Goal: Information Seeking & Learning: Learn about a topic

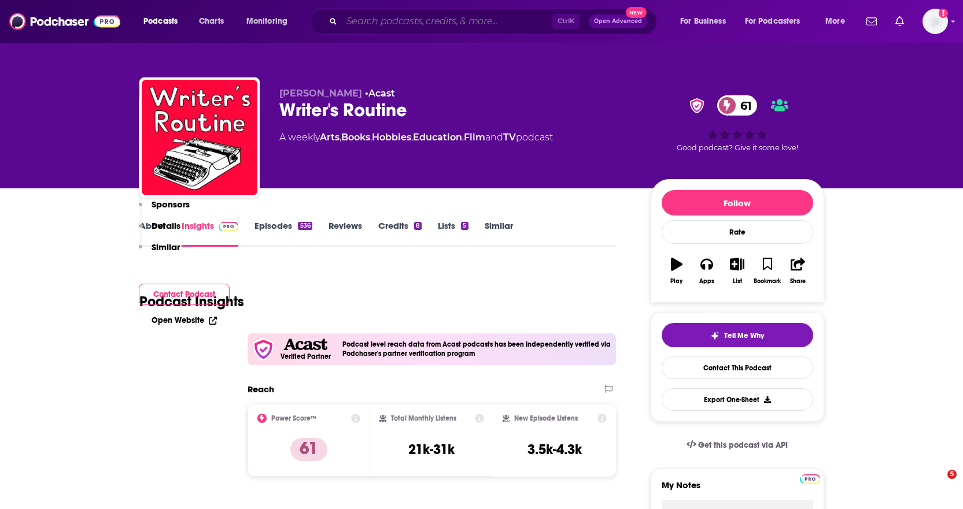
click at [442, 17] on input "Search podcasts, credits, & more..." at bounding box center [447, 21] width 210 height 19
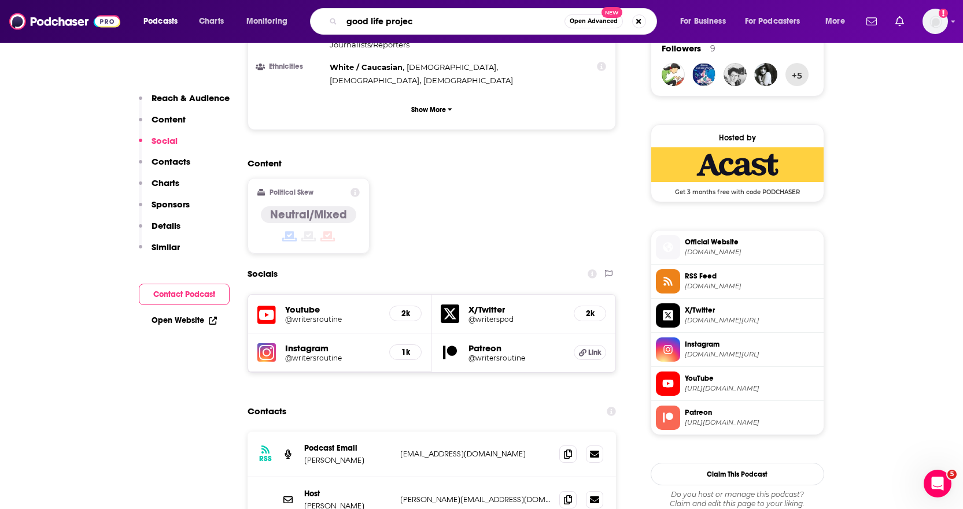
type input "good life project"
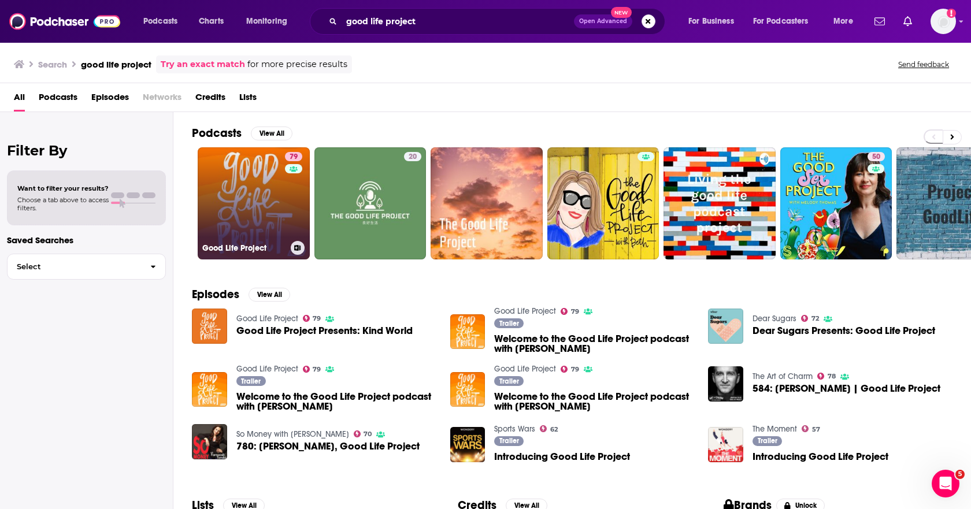
click at [269, 212] on link "79 Good Life Project" at bounding box center [254, 203] width 112 height 112
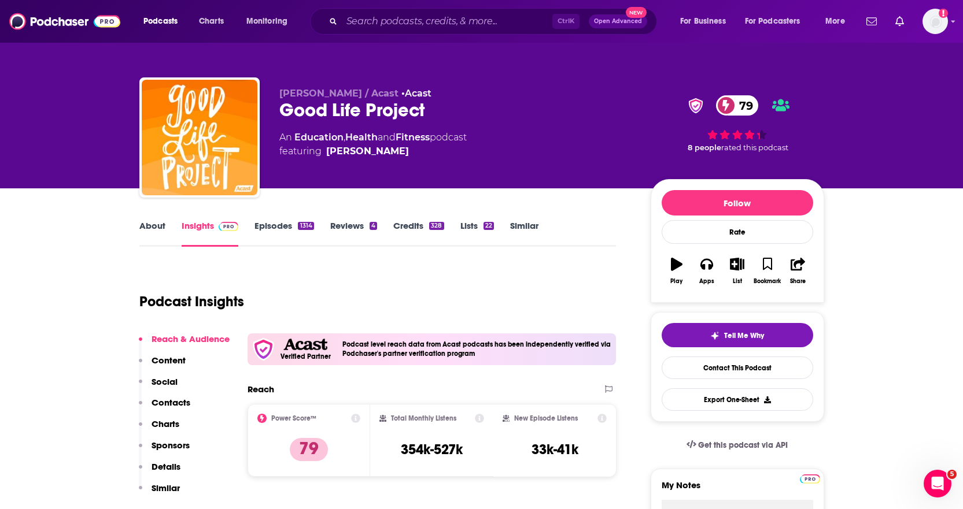
click at [158, 231] on link "About" at bounding box center [152, 233] width 26 height 27
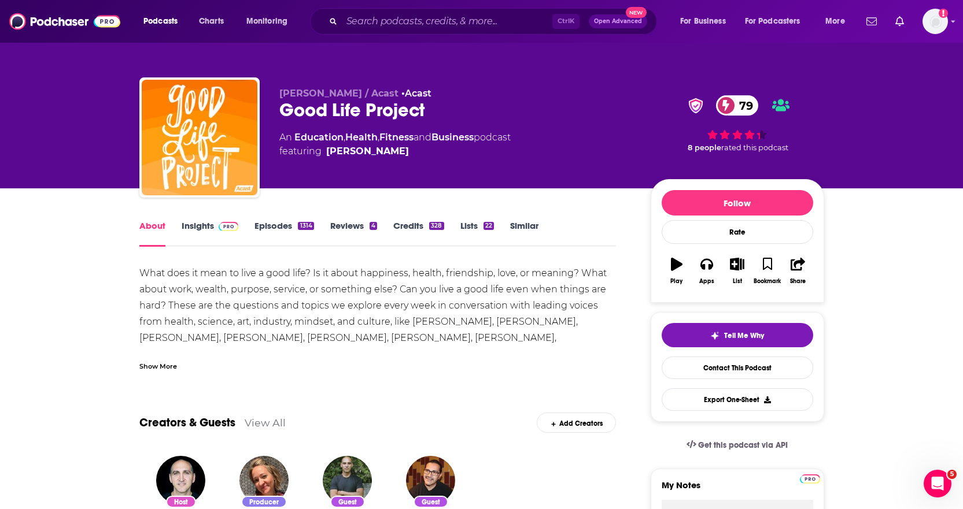
click at [196, 230] on link "Insights" at bounding box center [210, 233] width 57 height 27
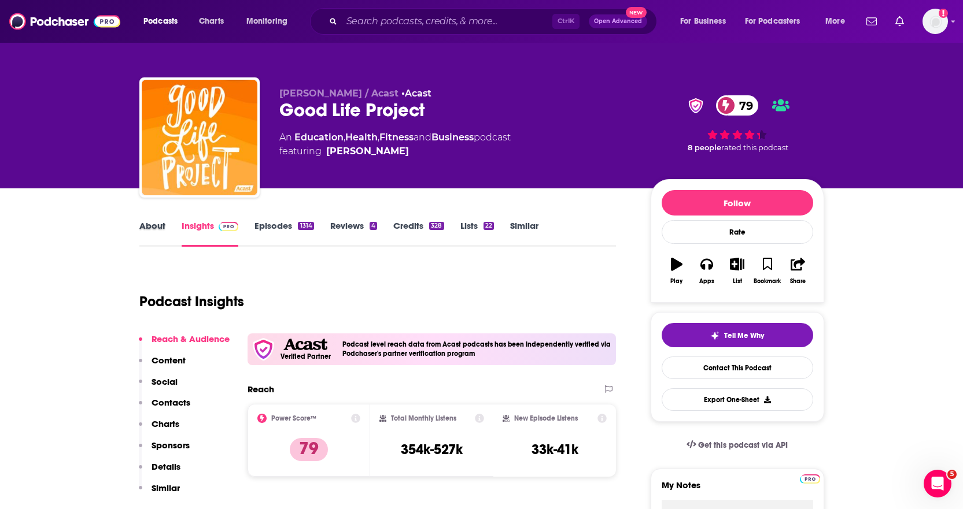
click at [165, 229] on div "About" at bounding box center [160, 233] width 42 height 27
click at [158, 228] on link "About" at bounding box center [152, 233] width 26 height 27
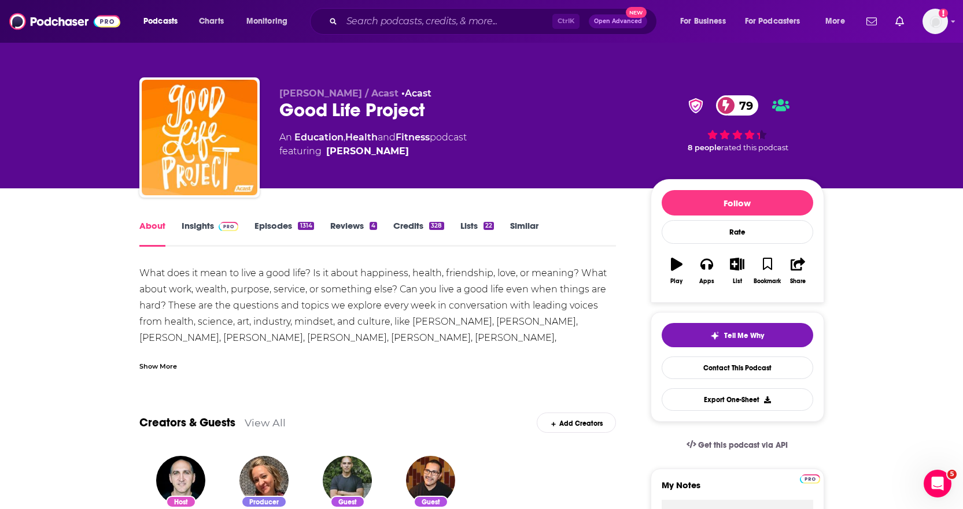
click at [164, 363] on div "Show More" at bounding box center [158, 365] width 38 height 11
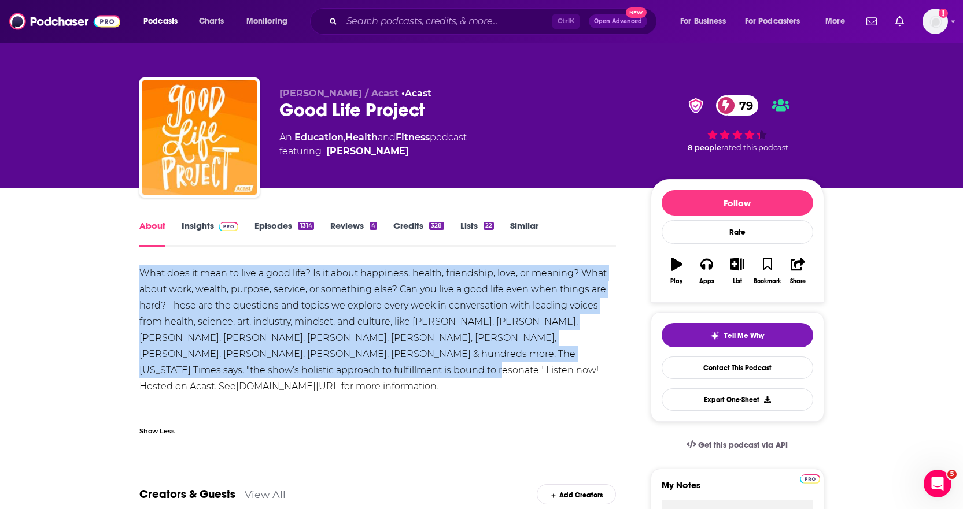
drag, startPoint x: 251, startPoint y: 371, endPoint x: 98, endPoint y: 275, distance: 180.3
copy div "What does it mean to live a good life? Is it about happiness, health, friendshi…"
click at [202, 230] on link "Insights" at bounding box center [210, 233] width 57 height 27
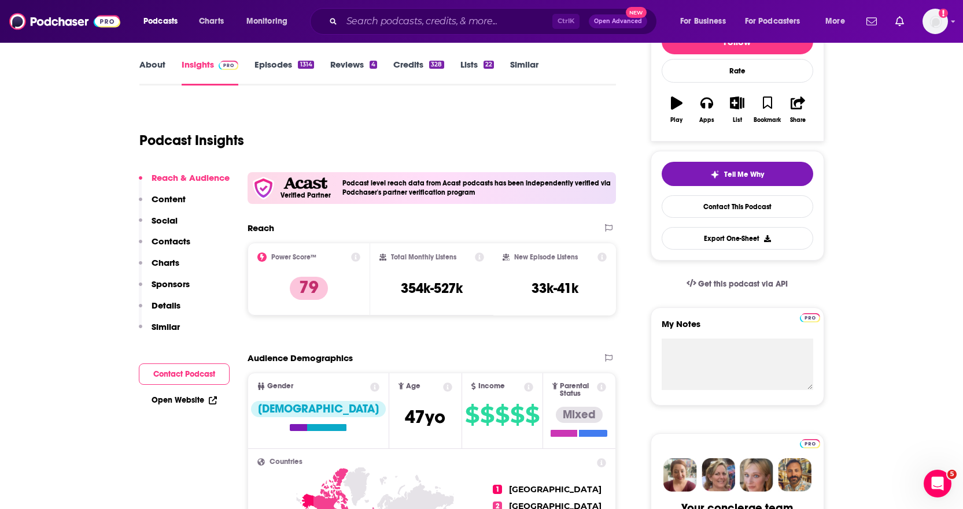
scroll to position [173, 0]
